Goal: Information Seeking & Learning: Learn about a topic

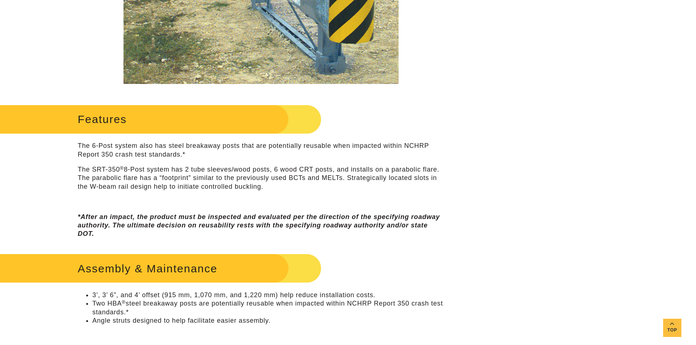
scroll to position [329, 0]
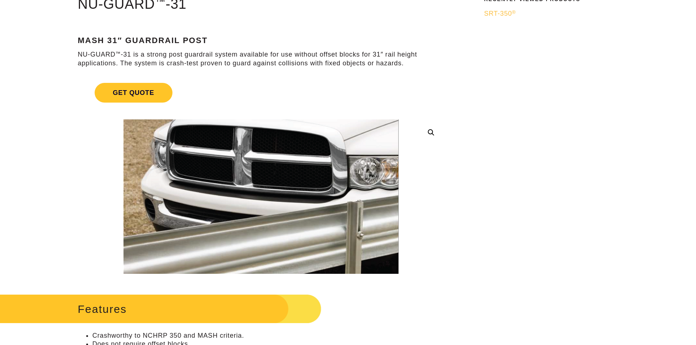
scroll to position [183, 0]
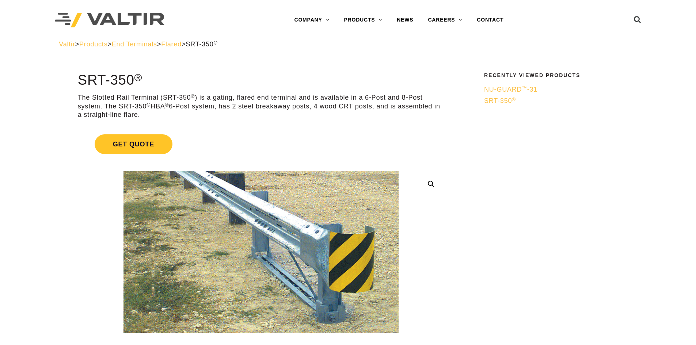
click at [107, 16] on img at bounding box center [110, 20] width 110 height 15
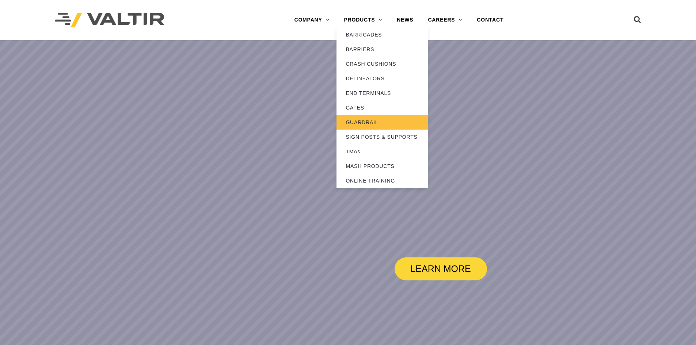
click at [369, 118] on link "GUARDRAIL" at bounding box center [382, 122] width 91 height 15
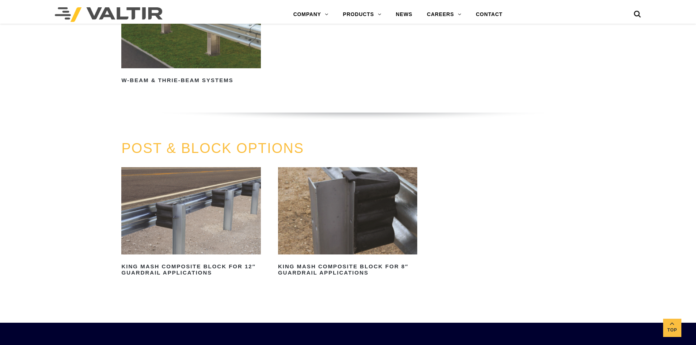
scroll to position [658, 0]
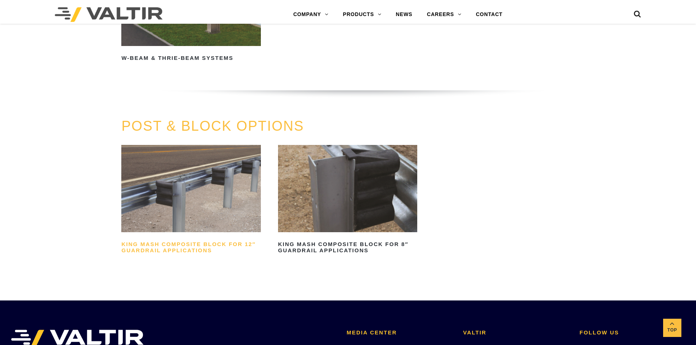
click at [147, 246] on h2 "King MASH Composite Block for 12″ Guardrail Applications" at bounding box center [190, 248] width 139 height 18
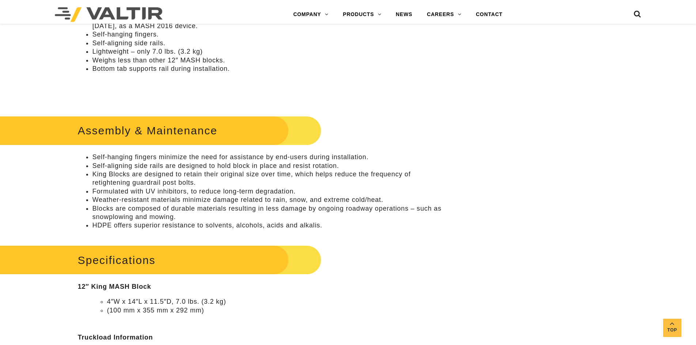
scroll to position [439, 0]
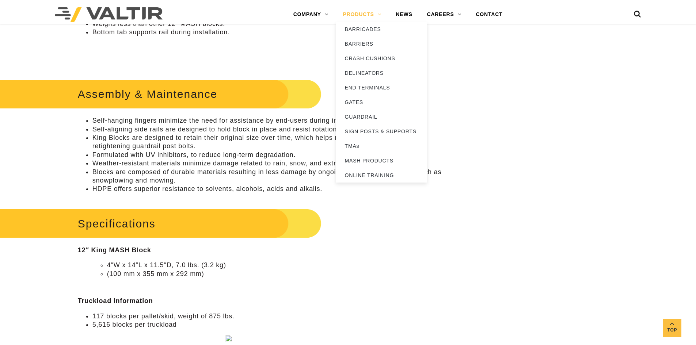
click at [346, 16] on link "PRODUCTS" at bounding box center [362, 14] width 53 height 15
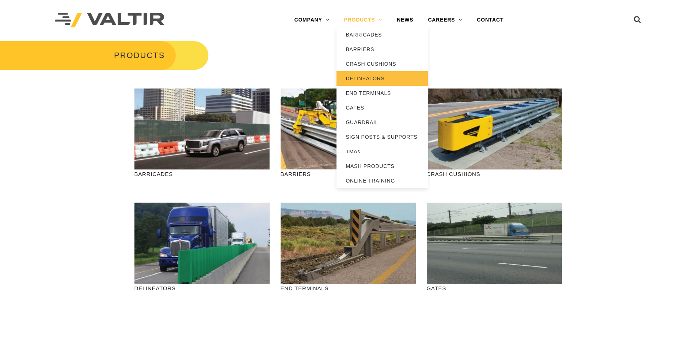
click at [355, 79] on link "DELINEATORS" at bounding box center [382, 78] width 91 height 15
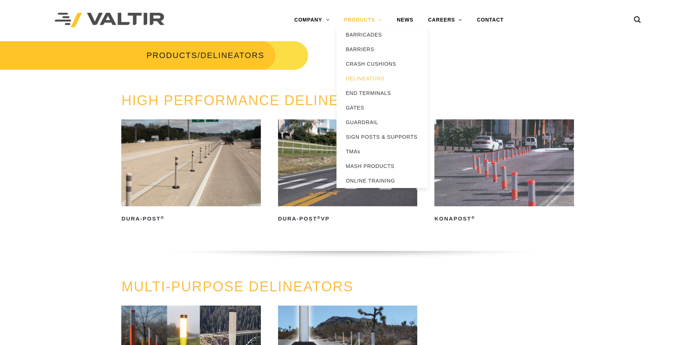
click at [371, 21] on link "PRODUCTS" at bounding box center [363, 20] width 53 height 15
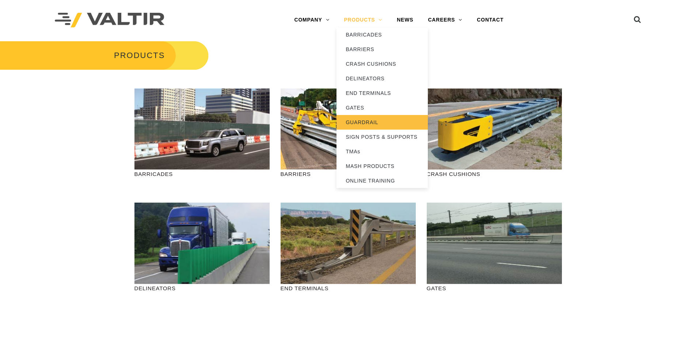
click at [361, 124] on link "GUARDRAIL" at bounding box center [382, 122] width 91 height 15
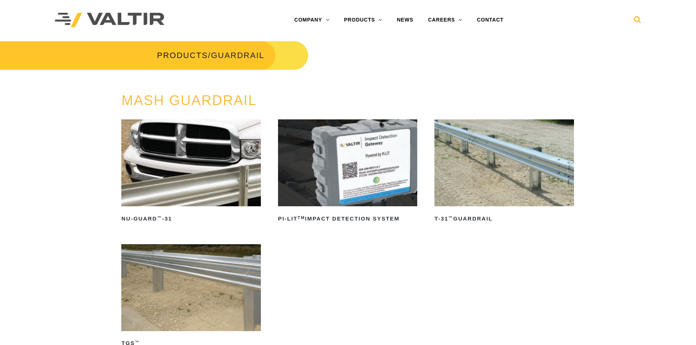
click at [636, 24] on icon at bounding box center [637, 21] width 7 height 11
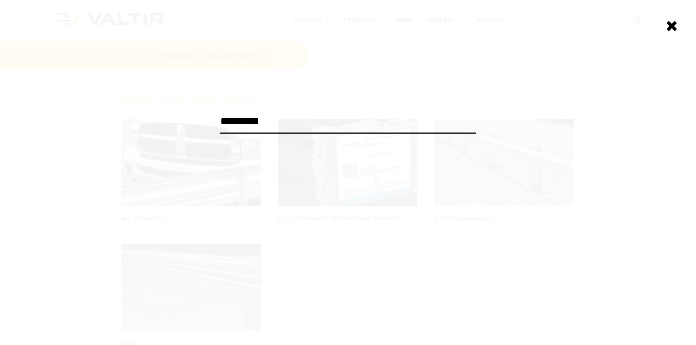
type input "*********"
click input "******" at bounding box center [0, 0] width 0 height 0
